Goal: Information Seeking & Learning: Find specific fact

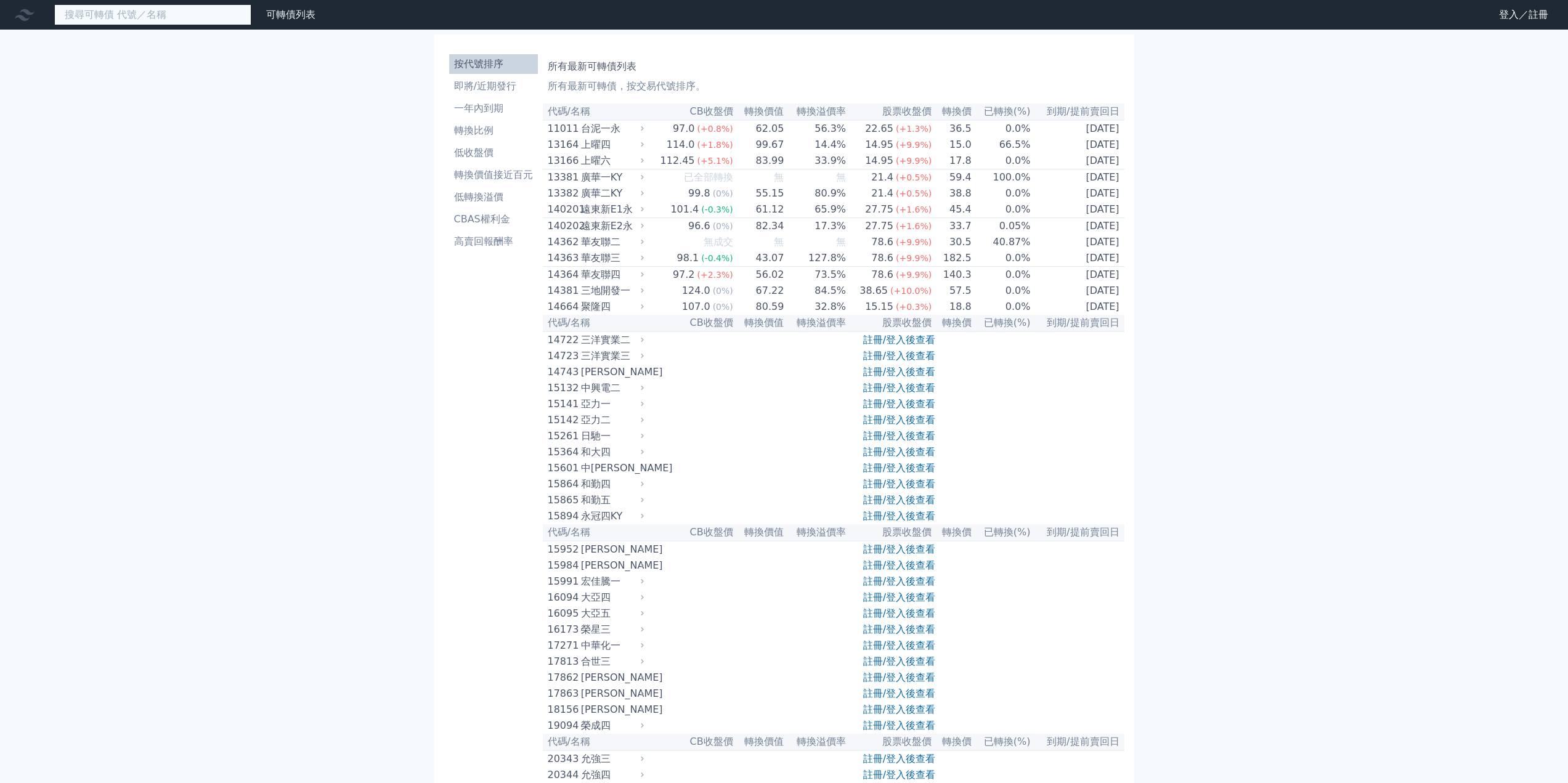
click at [208, 12] on input at bounding box center [153, 15] width 197 height 21
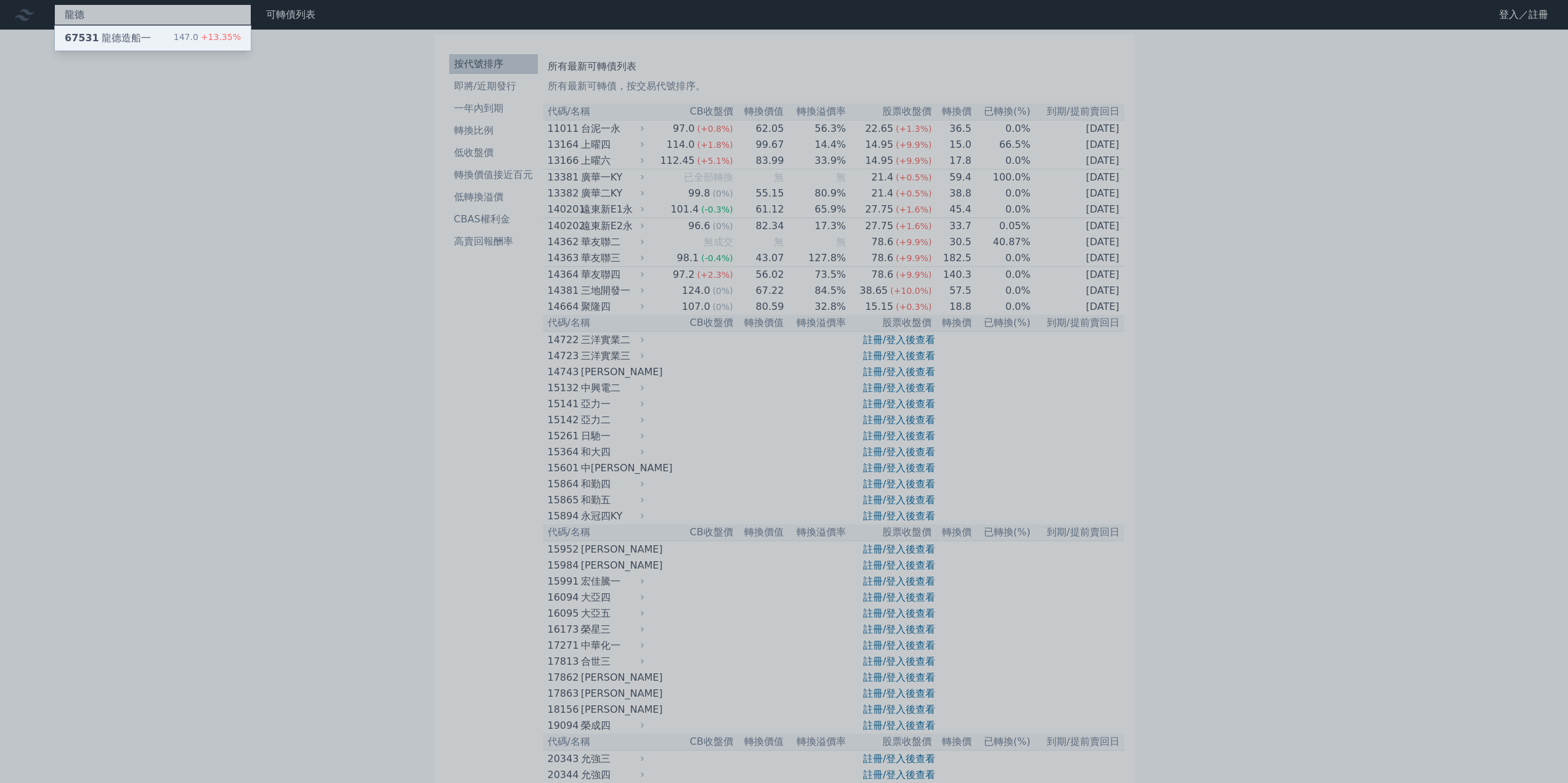
type input "龍德"
click at [207, 32] on span "+13.35%" at bounding box center [219, 37] width 43 height 10
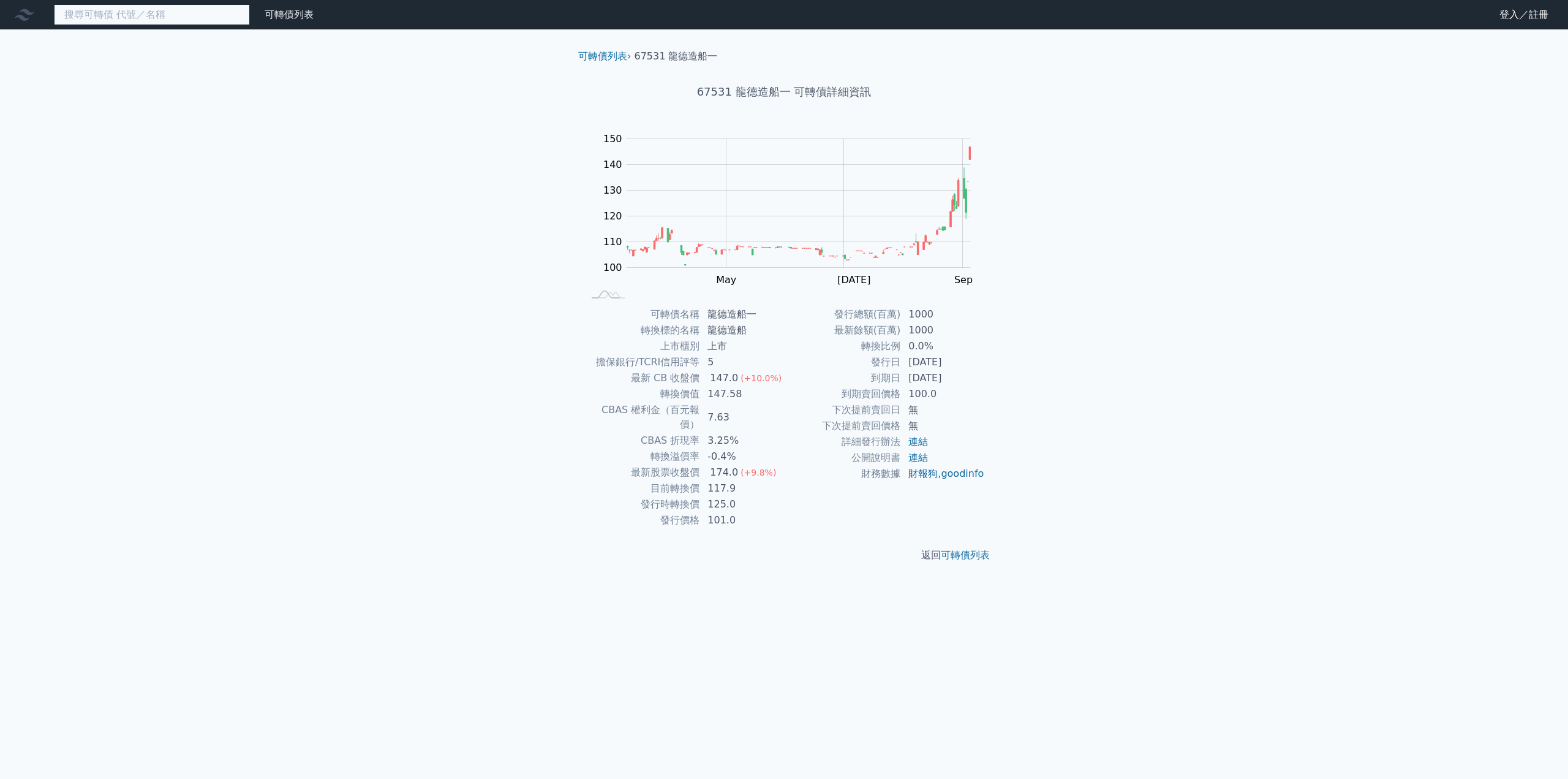
click at [208, 20] on input at bounding box center [152, 15] width 196 height 21
type input "ㄎ"
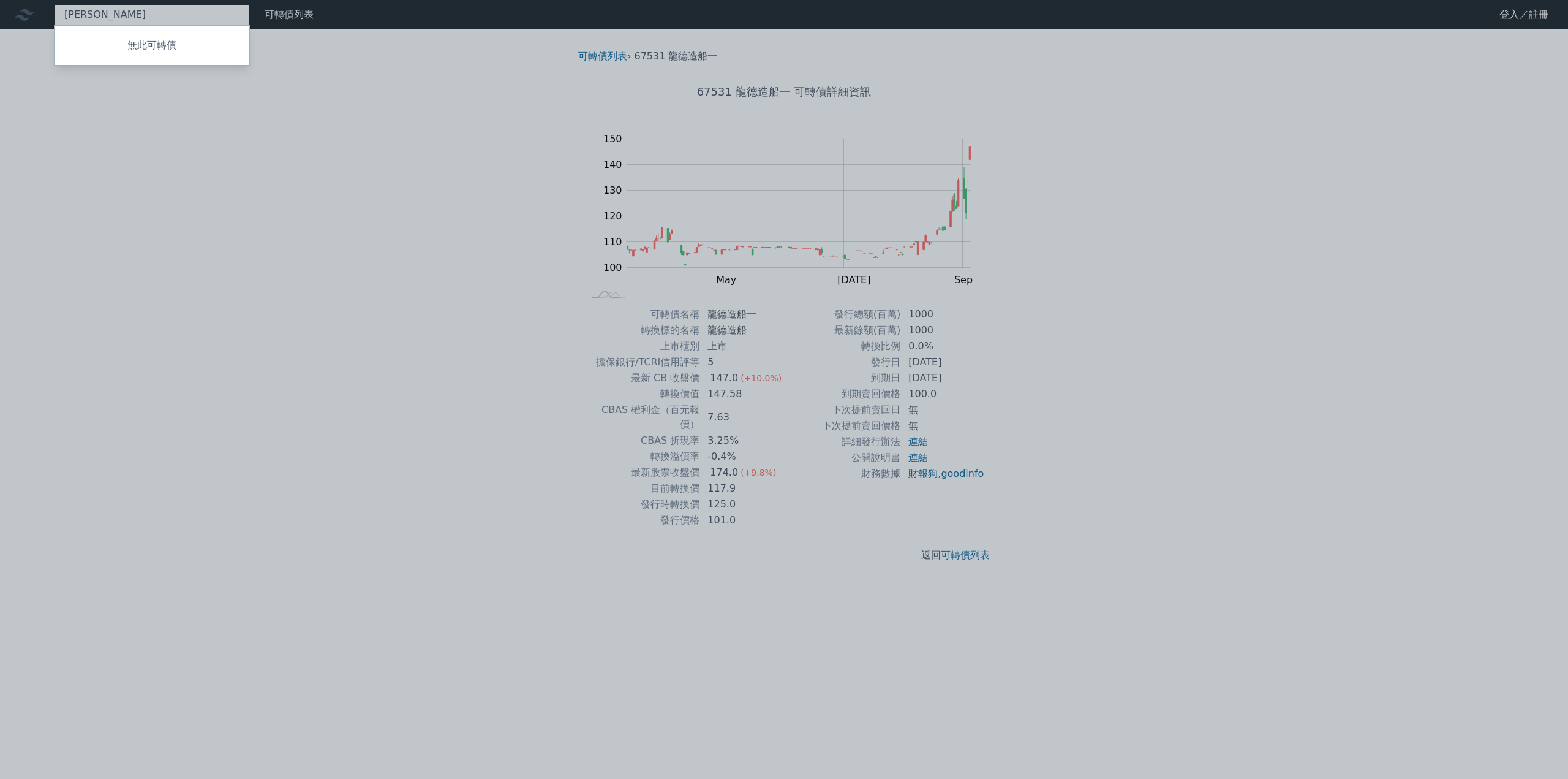
type input "碁"
type input "3564"
click at [204, 47] on div "35642 其陽二 98.45 +0.45%" at bounding box center [152, 38] width 195 height 25
click at [128, 254] on div at bounding box center [784, 390] width 1568 height 779
